Goal: Navigation & Orientation: Find specific page/section

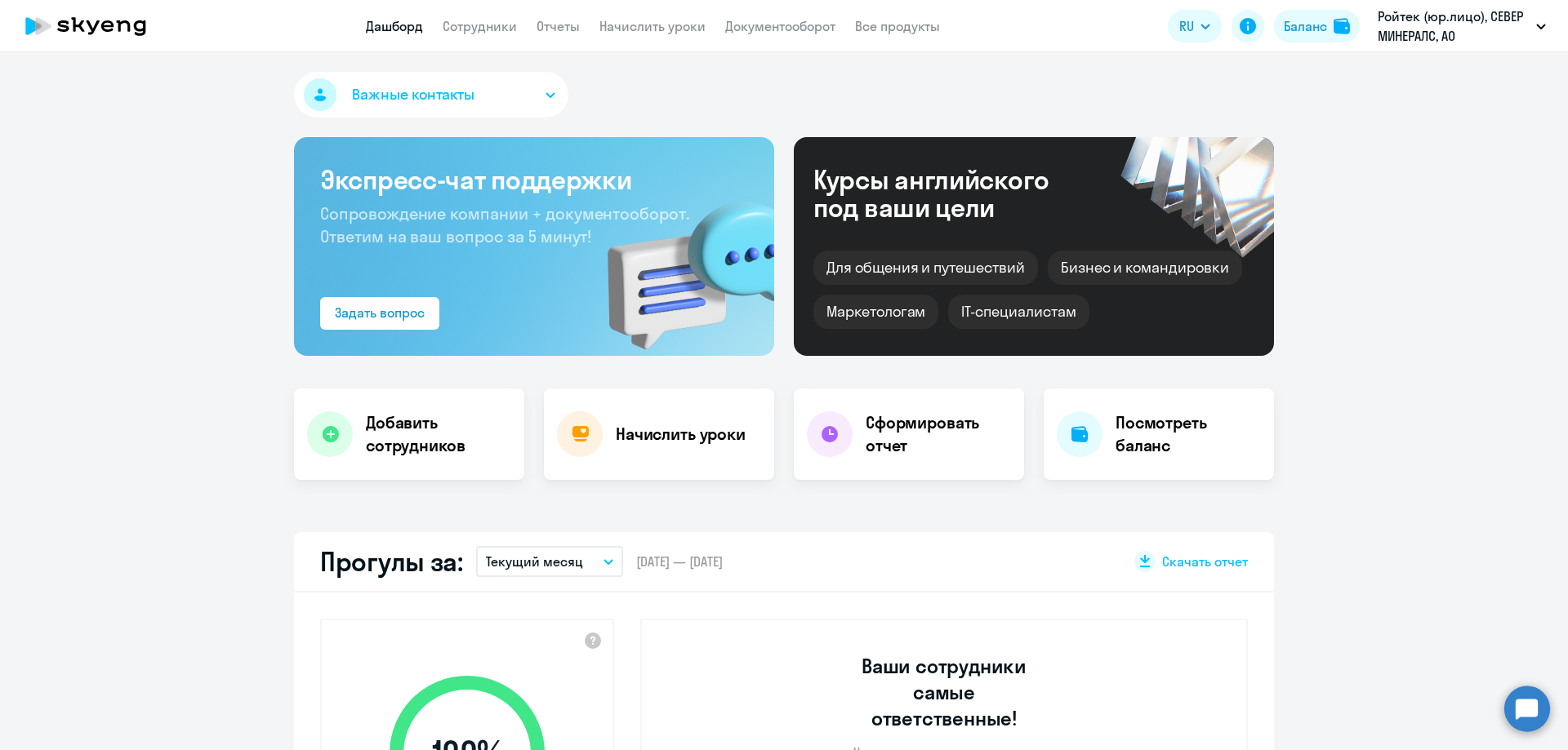
select select "30"
click at [1529, 27] on button "Ройтек (юр.лицо), СЕВЕР МИНЕРАЛС, АО" at bounding box center [1461, 26] width 184 height 39
click at [458, 38] on app-header "Дашборд Сотрудники Отчеты Начислить уроки Документооборот Все продукты Дашборд …" at bounding box center [784, 26] width 1568 height 52
click at [461, 28] on link "Сотрудники" at bounding box center [480, 26] width 74 height 17
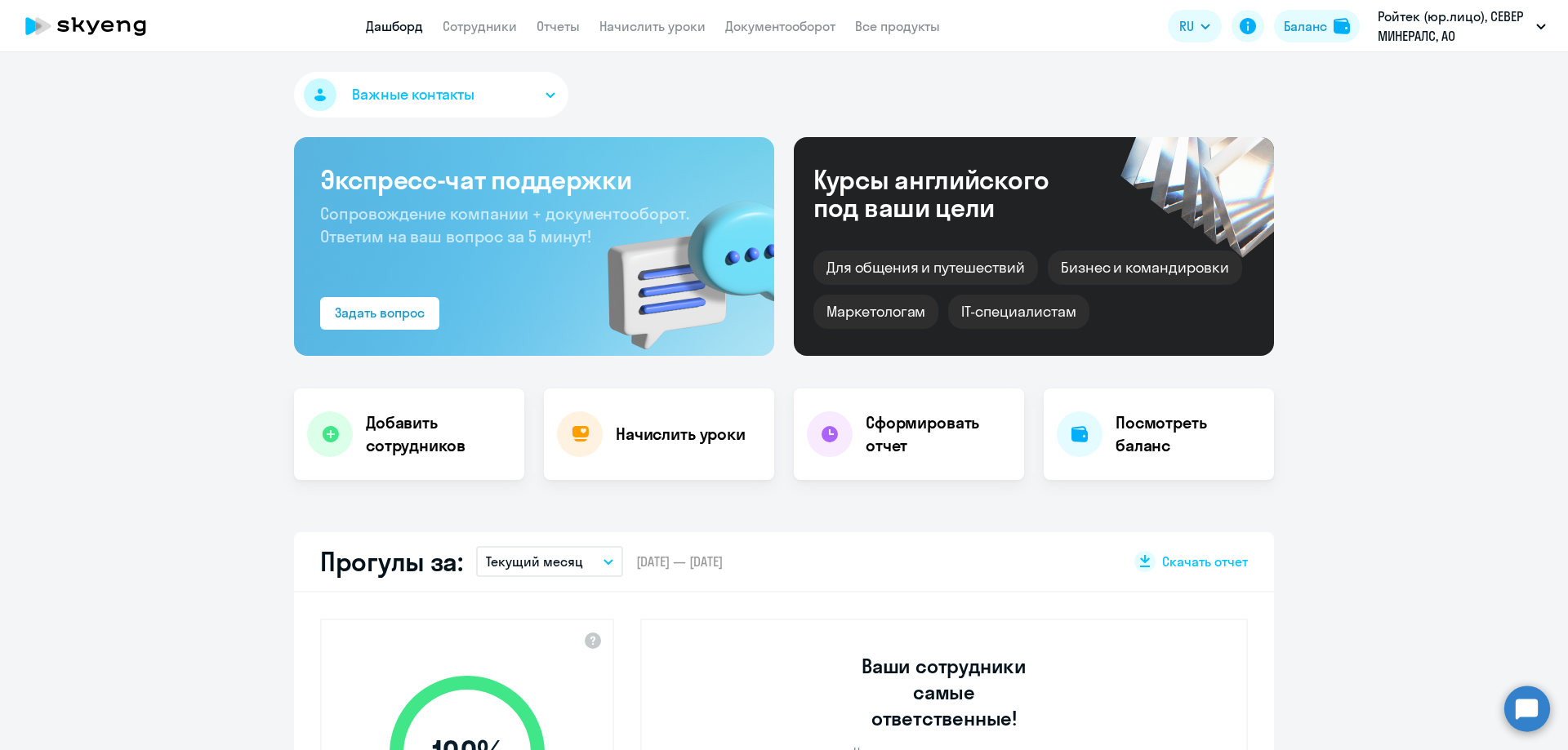
select select "30"
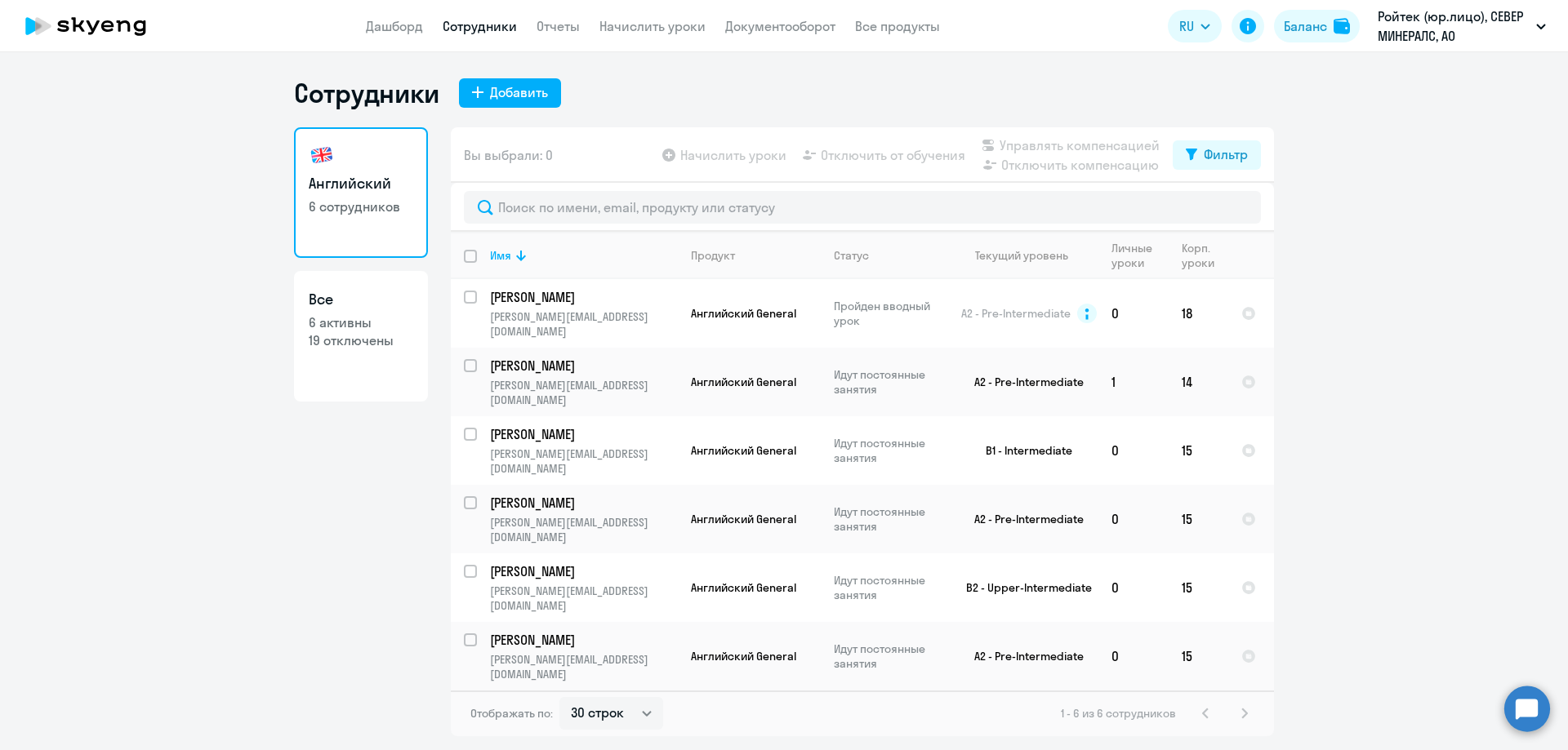
click at [1323, 93] on ng-component "Сотрудники Добавить Английский 6 сотрудников Все 6 активны 19 отключены Вы выбр…" at bounding box center [784, 407] width 1568 height 660
